Goal: Task Accomplishment & Management: Use online tool/utility

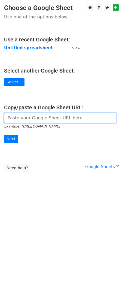
click at [25, 123] on input "url" at bounding box center [60, 118] width 112 height 10
paste input "[URL][DOMAIN_NAME]"
type input "[URL][DOMAIN_NAME]"
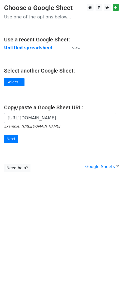
scroll to position [0, 0]
click at [11, 139] on input "Next" at bounding box center [11, 139] width 14 height 8
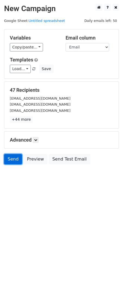
click at [6, 163] on link "Send" at bounding box center [13, 159] width 18 height 10
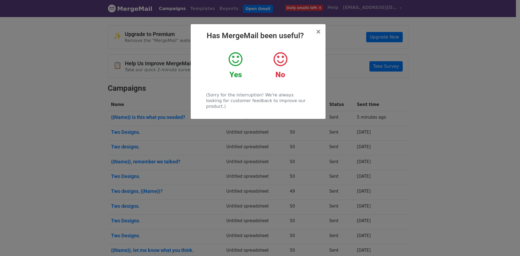
click at [318, 36] on h2 "Has MergeMail been useful?" at bounding box center [258, 35] width 126 height 9
click at [319, 33] on span "×" at bounding box center [318, 32] width 5 height 8
